Goal: Task Accomplishment & Management: Use online tool/utility

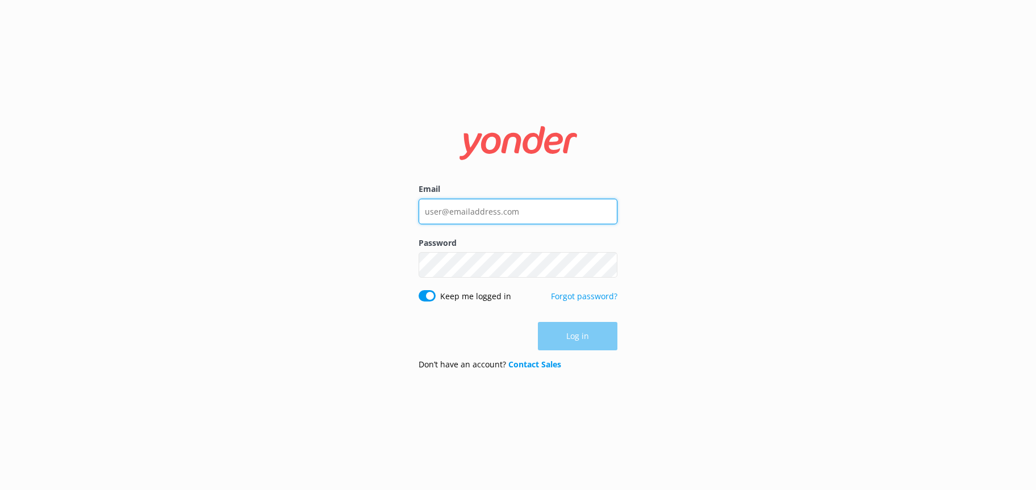
type input "[EMAIL_ADDRESS][DOMAIN_NAME]"
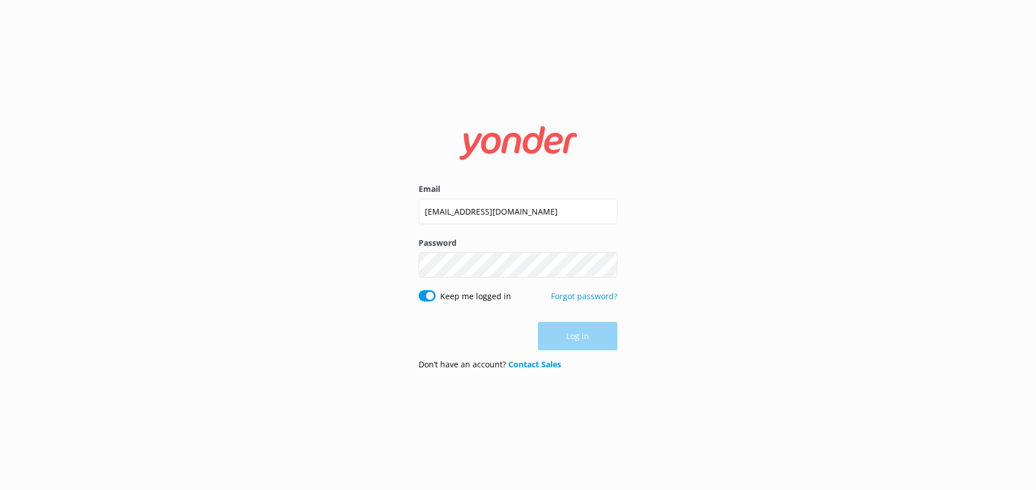
click at [587, 340] on div "Log in" at bounding box center [518, 336] width 199 height 28
click at [574, 337] on button "Log in" at bounding box center [578, 337] width 80 height 28
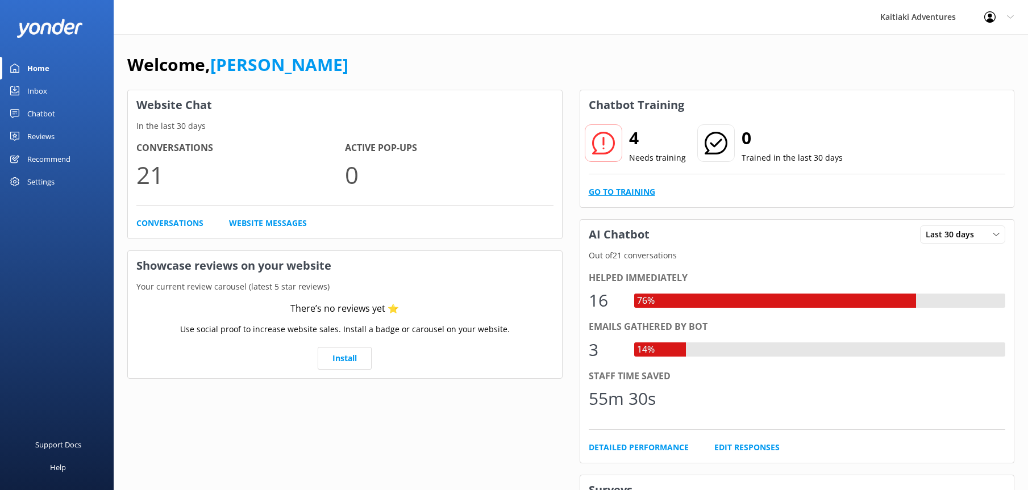
click at [626, 193] on link "Go to Training" at bounding box center [622, 192] width 66 height 12
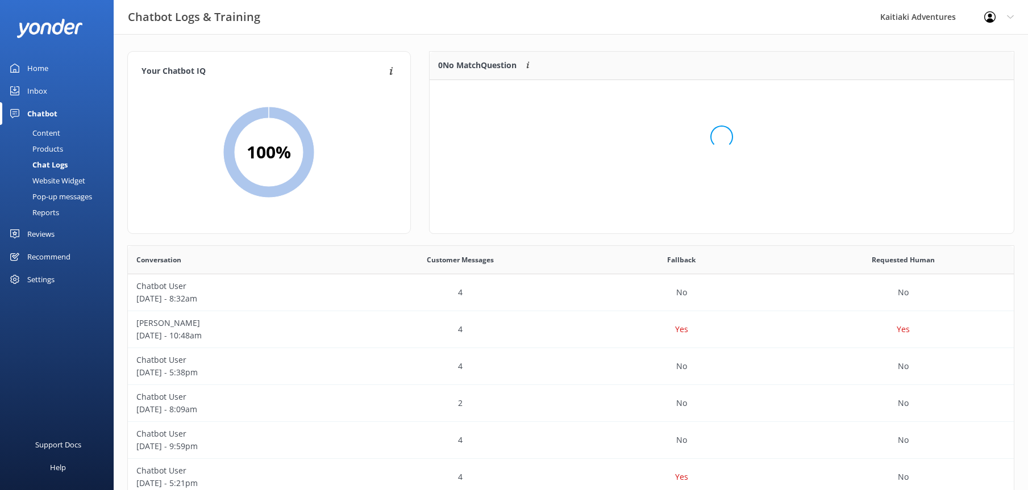
scroll to position [134, 576]
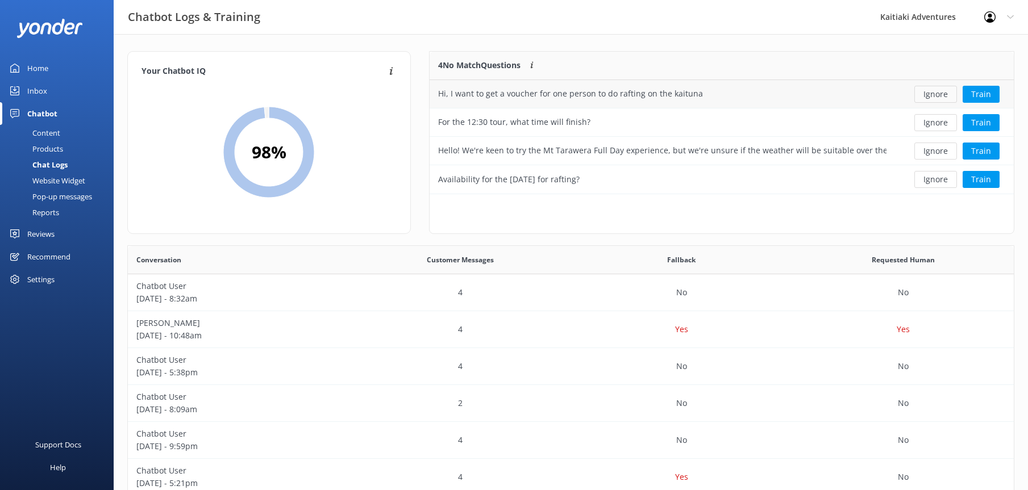
click at [937, 93] on button "Ignore" at bounding box center [935, 94] width 43 height 17
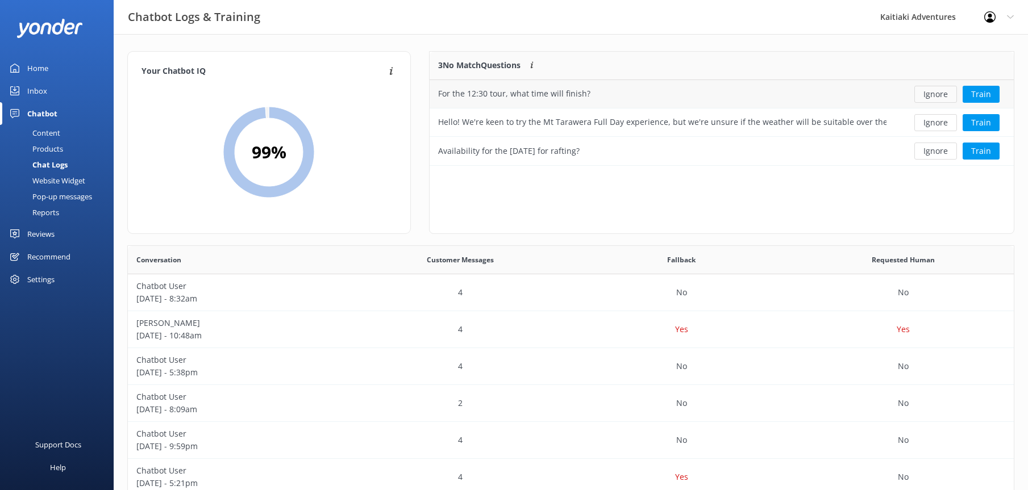
scroll to position [106, 576]
click at [933, 94] on button "Ignore" at bounding box center [935, 94] width 43 height 17
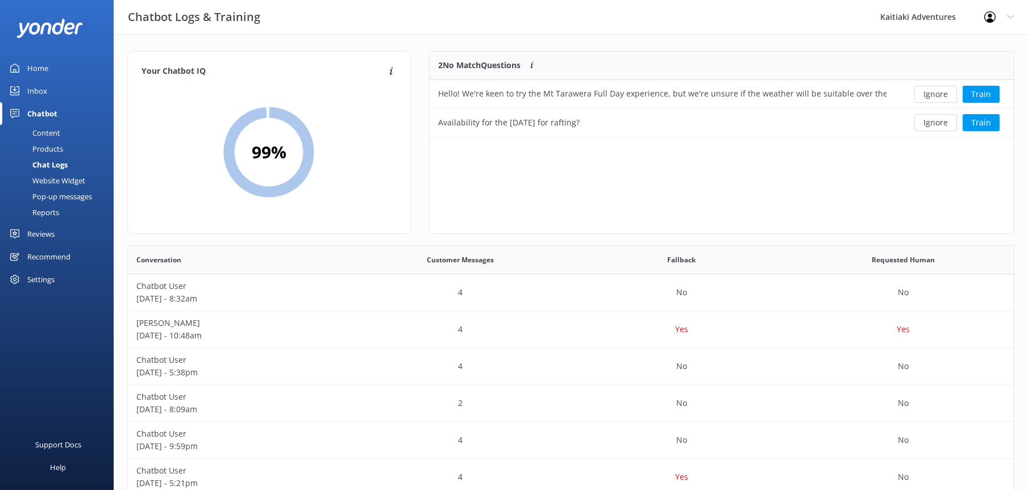
scroll to position [77, 576]
click at [935, 93] on button "Ignore" at bounding box center [935, 94] width 43 height 17
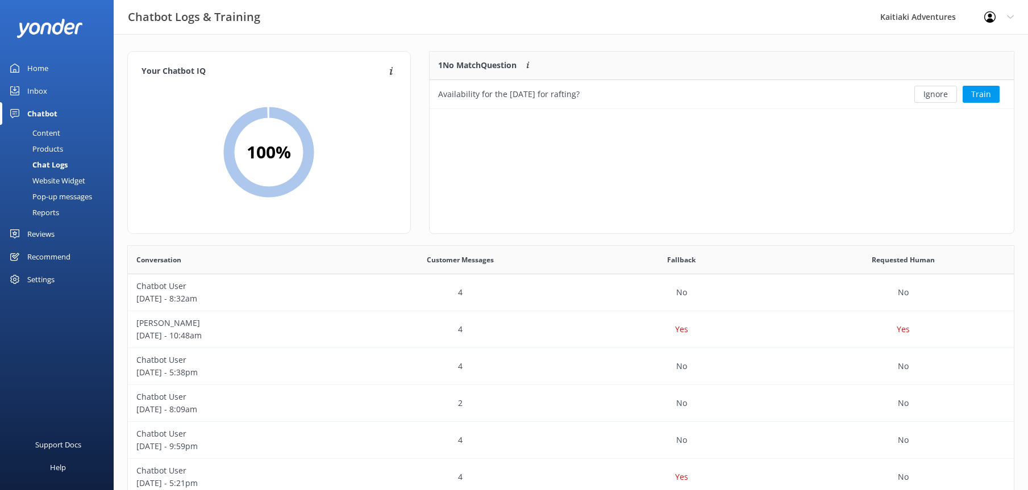
scroll to position [49, 576]
click at [941, 93] on button "Ignore" at bounding box center [935, 94] width 43 height 17
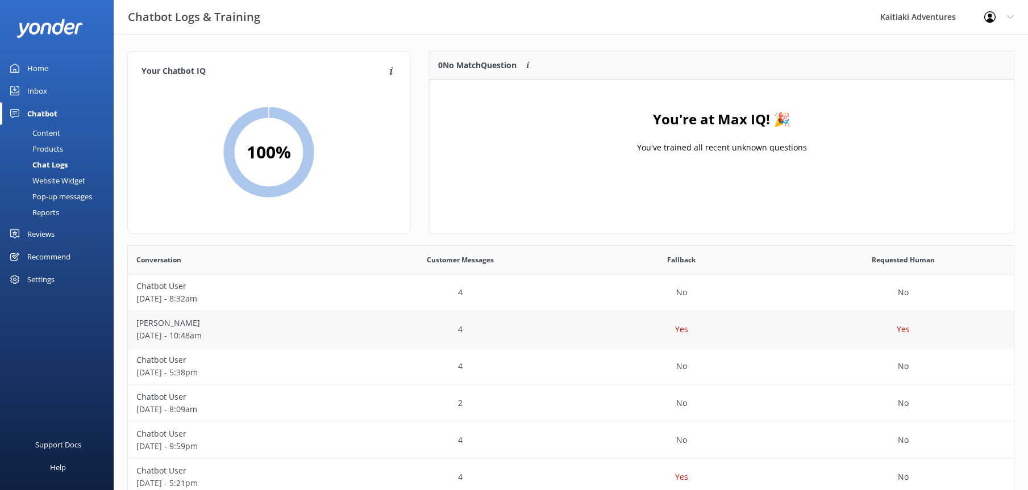
click at [661, 331] on div "Yes" at bounding box center [682, 329] width 222 height 37
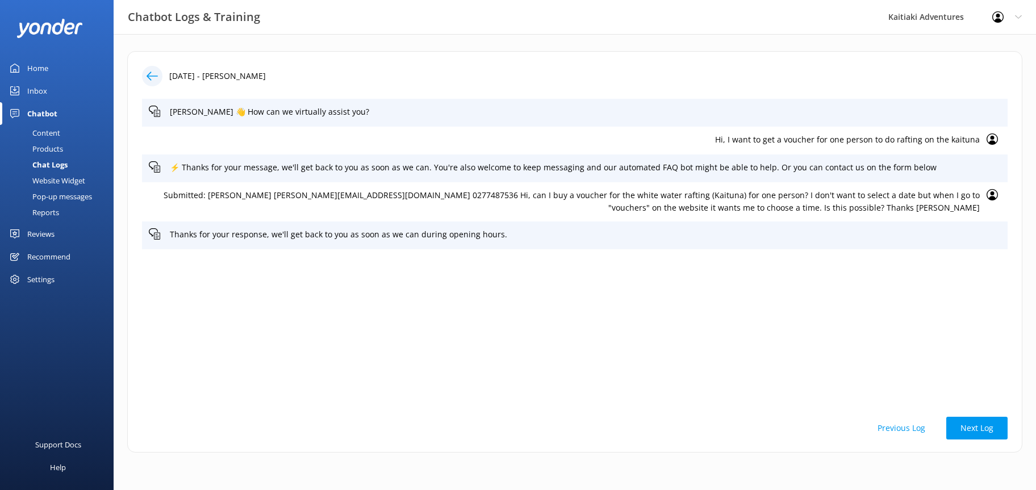
click at [45, 67] on div "Home" at bounding box center [37, 68] width 21 height 23
